Goal: Find specific page/section: Find specific page/section

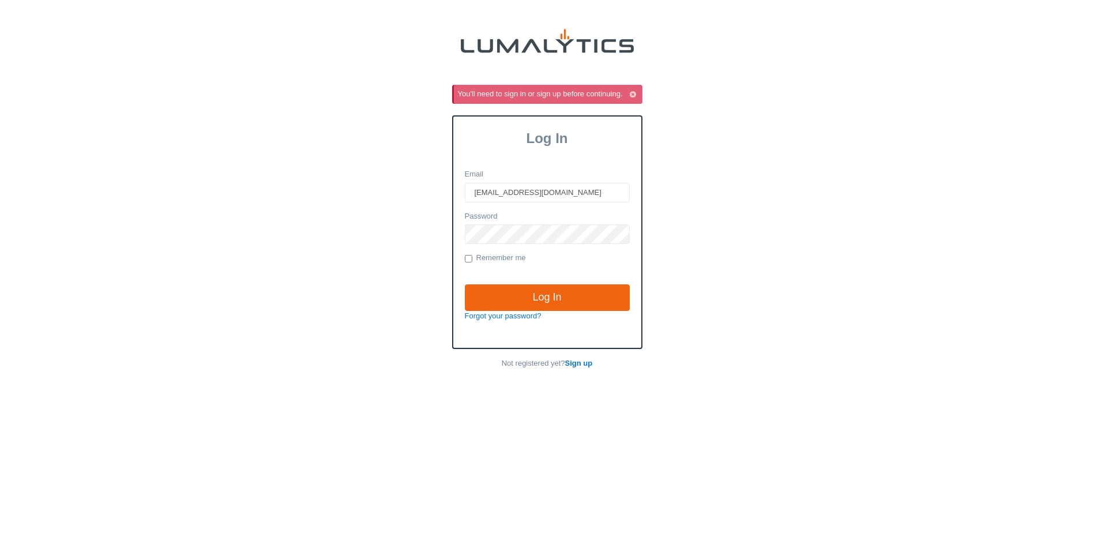
click at [524, 295] on input "Log In" at bounding box center [547, 297] width 165 height 27
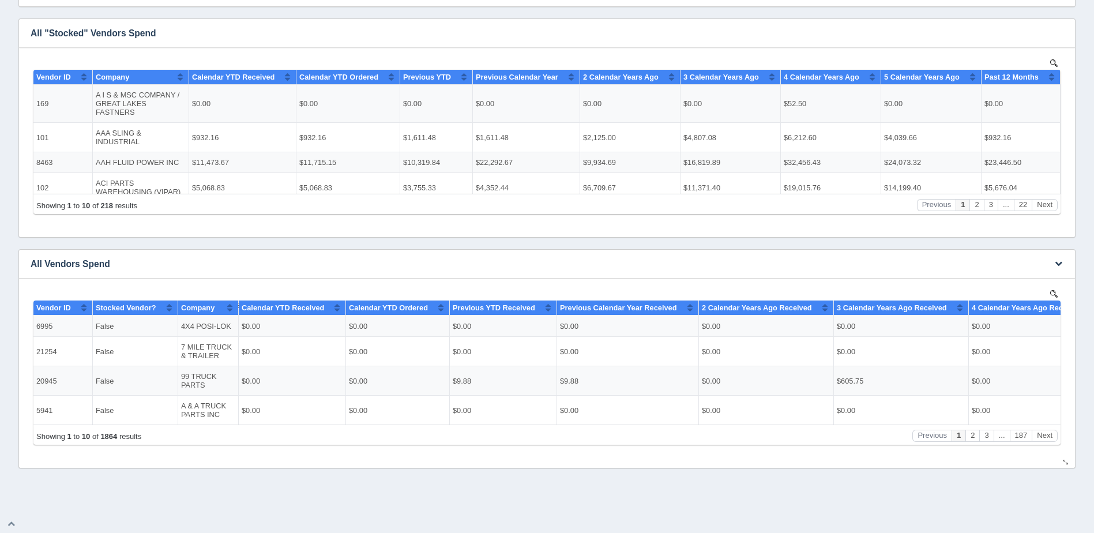
click at [1053, 291] on img at bounding box center [1053, 292] width 7 height 7
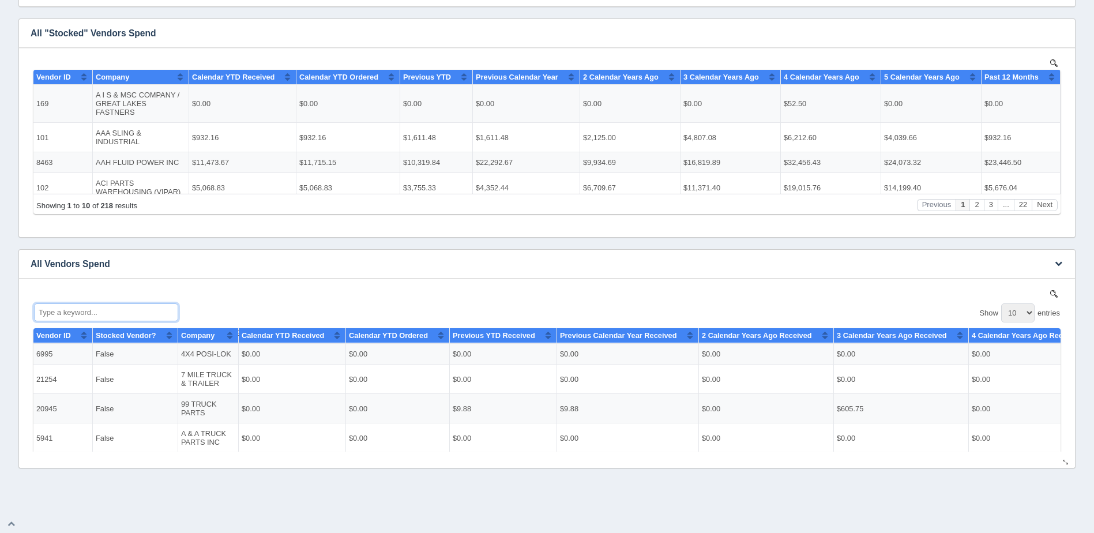
click at [78, 316] on input "Type a keyword..." at bounding box center [106, 312] width 144 height 18
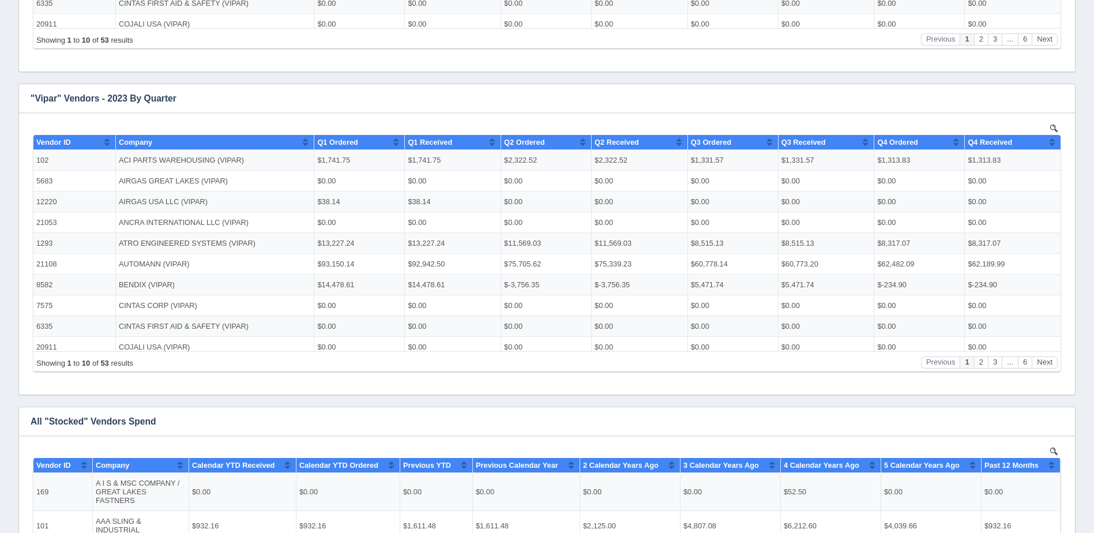
scroll to position [2896, 0]
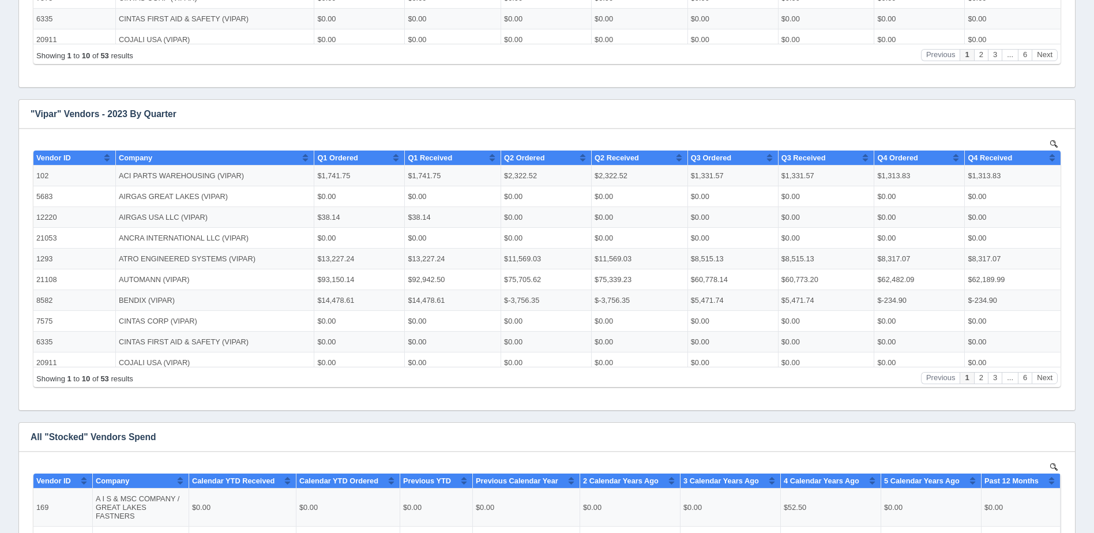
type input "fersa"
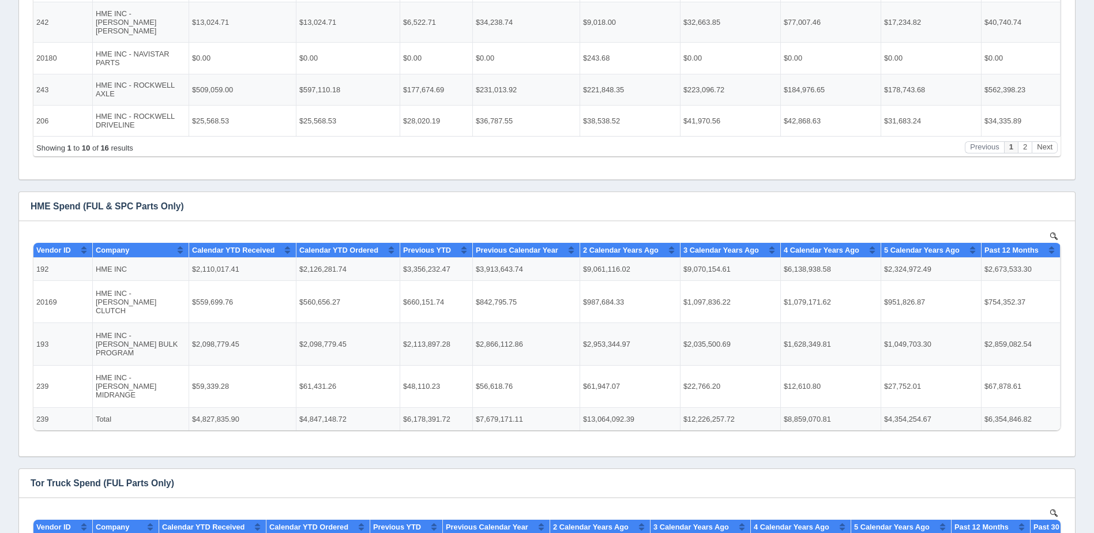
scroll to position [0, 0]
